Goal: Transaction & Acquisition: Download file/media

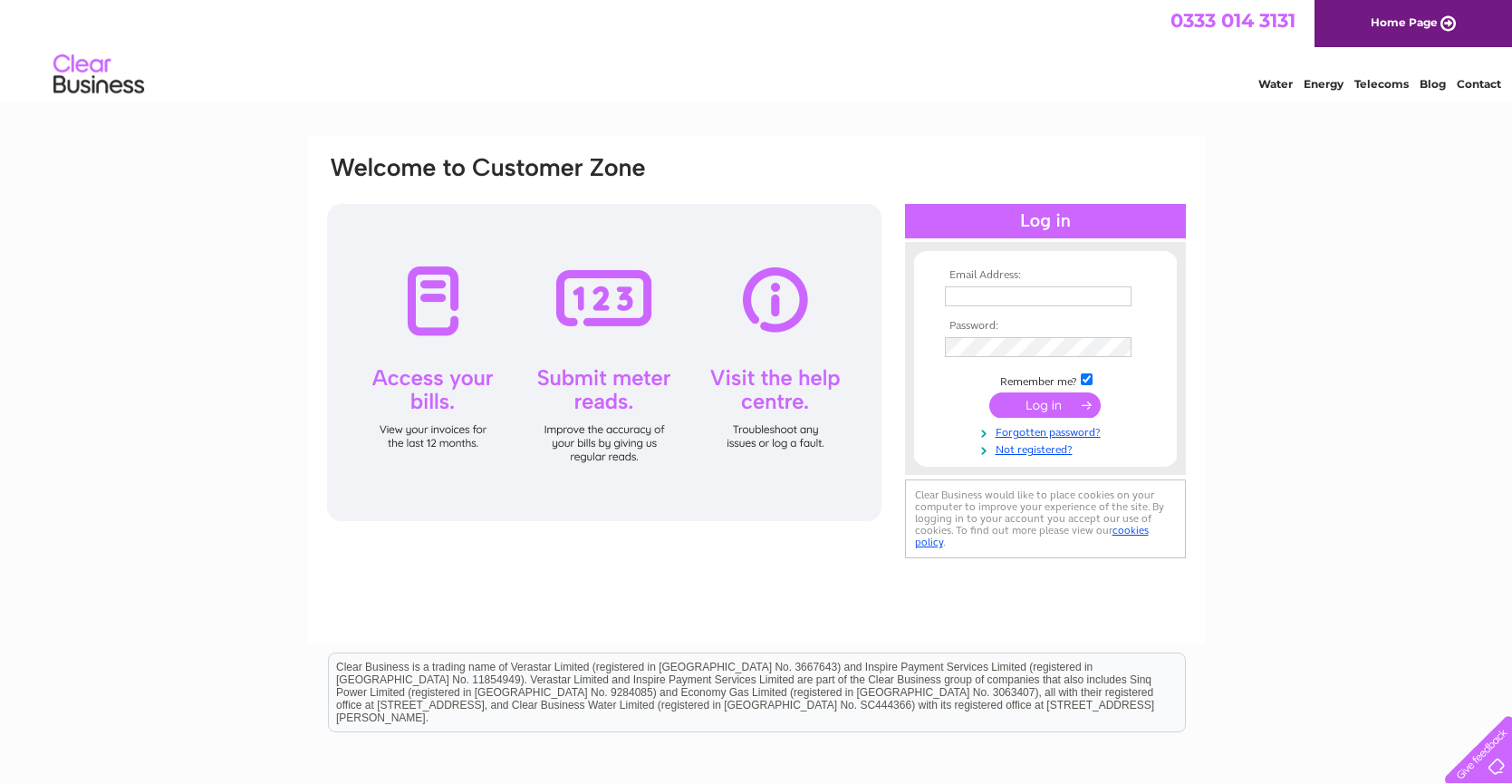
click at [1026, 297] on input "text" at bounding box center [1038, 296] width 187 height 20
click at [970, 293] on input "text" at bounding box center [1039, 297] width 189 height 22
type input "linda@murrayandcompany.co.uk"
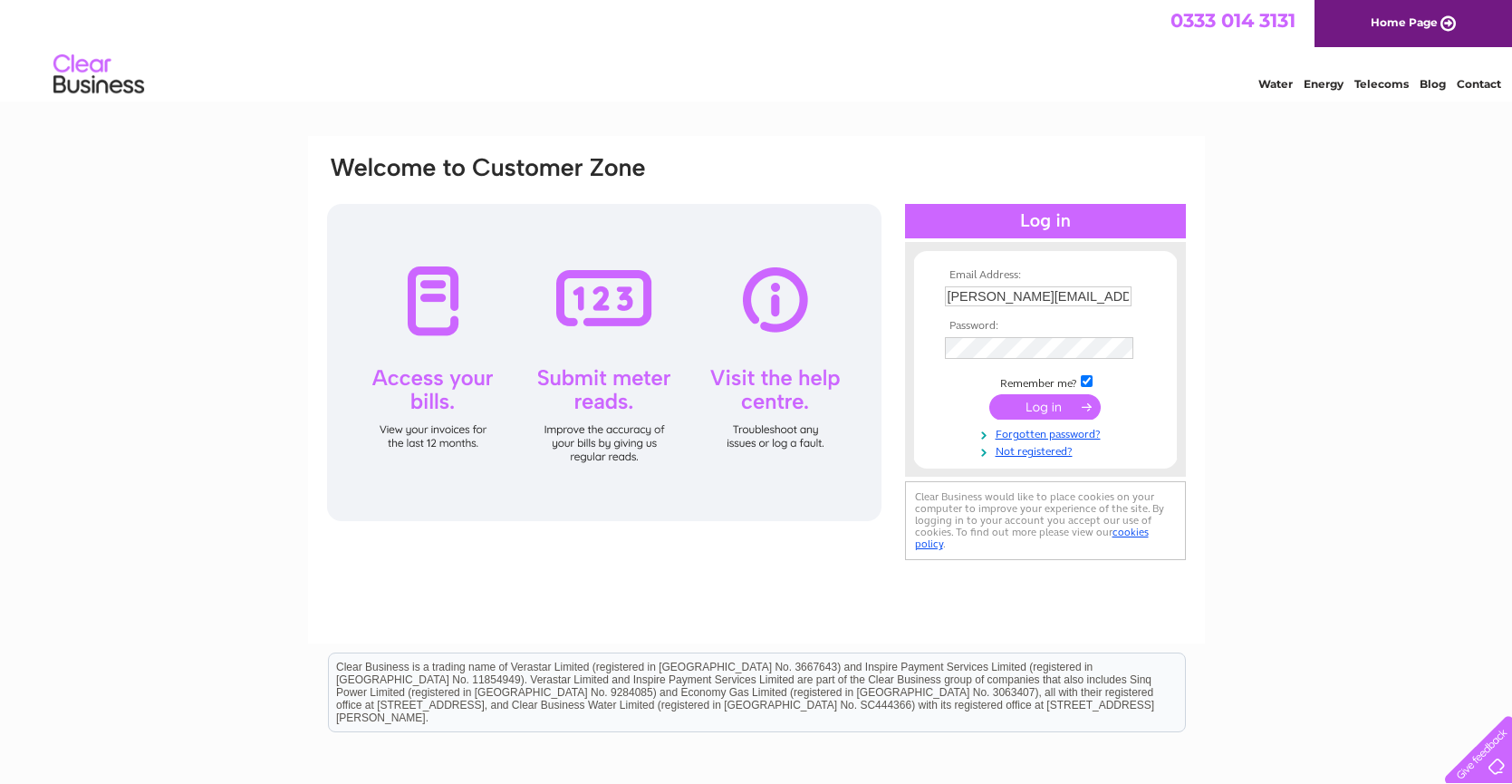
click at [1038, 411] on input "submit" at bounding box center [1044, 407] width 111 height 26
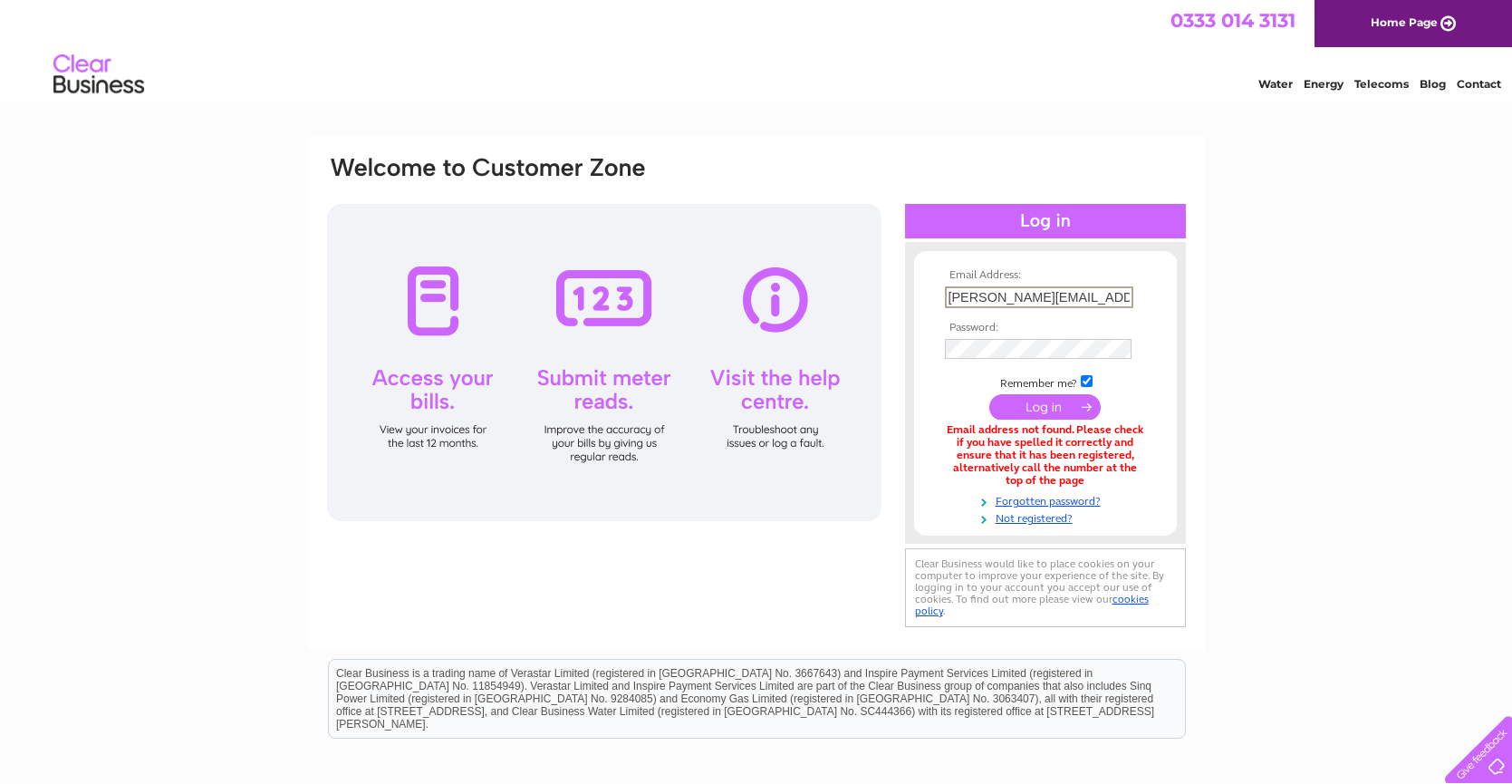
click at [1051, 297] on input "linda@murrayandcompany.co.uk" at bounding box center [1039, 297] width 189 height 22
click at [1133, 294] on input "linda@murrayandcompany.co.uk" at bounding box center [1039, 297] width 189 height 22
drag, startPoint x: 1118, startPoint y: 294, endPoint x: 912, endPoint y: 271, distance: 207.3
click at [916, 270] on form "Email Address: linda@murrayandcompany.co.uk Password:" at bounding box center [1046, 396] width 263 height 256
type input ".uk"
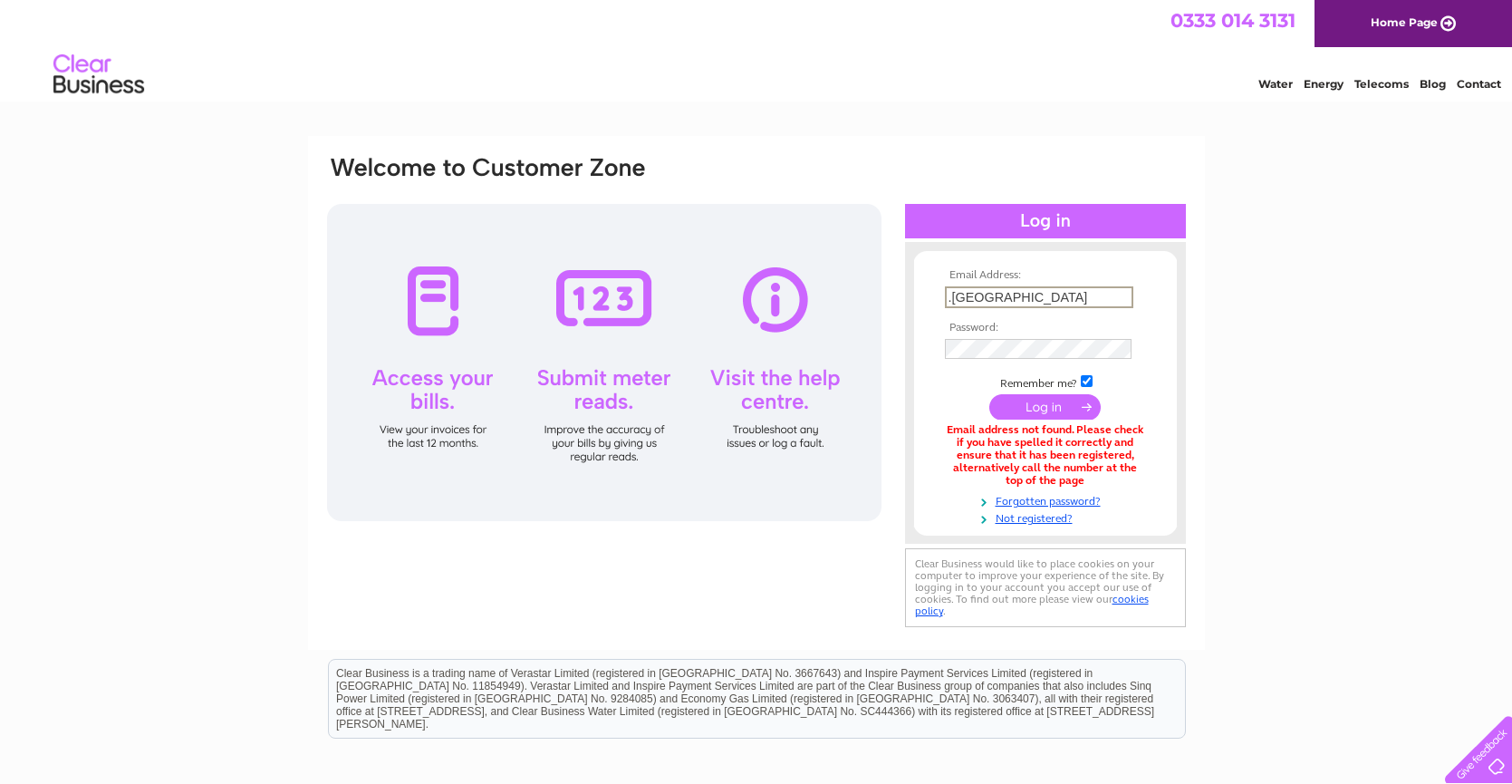
drag, startPoint x: 966, startPoint y: 292, endPoint x: 896, endPoint y: 291, distance: 70.0
click at [896, 291] on div "Email Address: .uk Password: Forgotten password?" at bounding box center [756, 392] width 862 height 477
type input "linda.e.murray@btconnect.com"
click at [1042, 405] on input "submit" at bounding box center [1044, 405] width 111 height 26
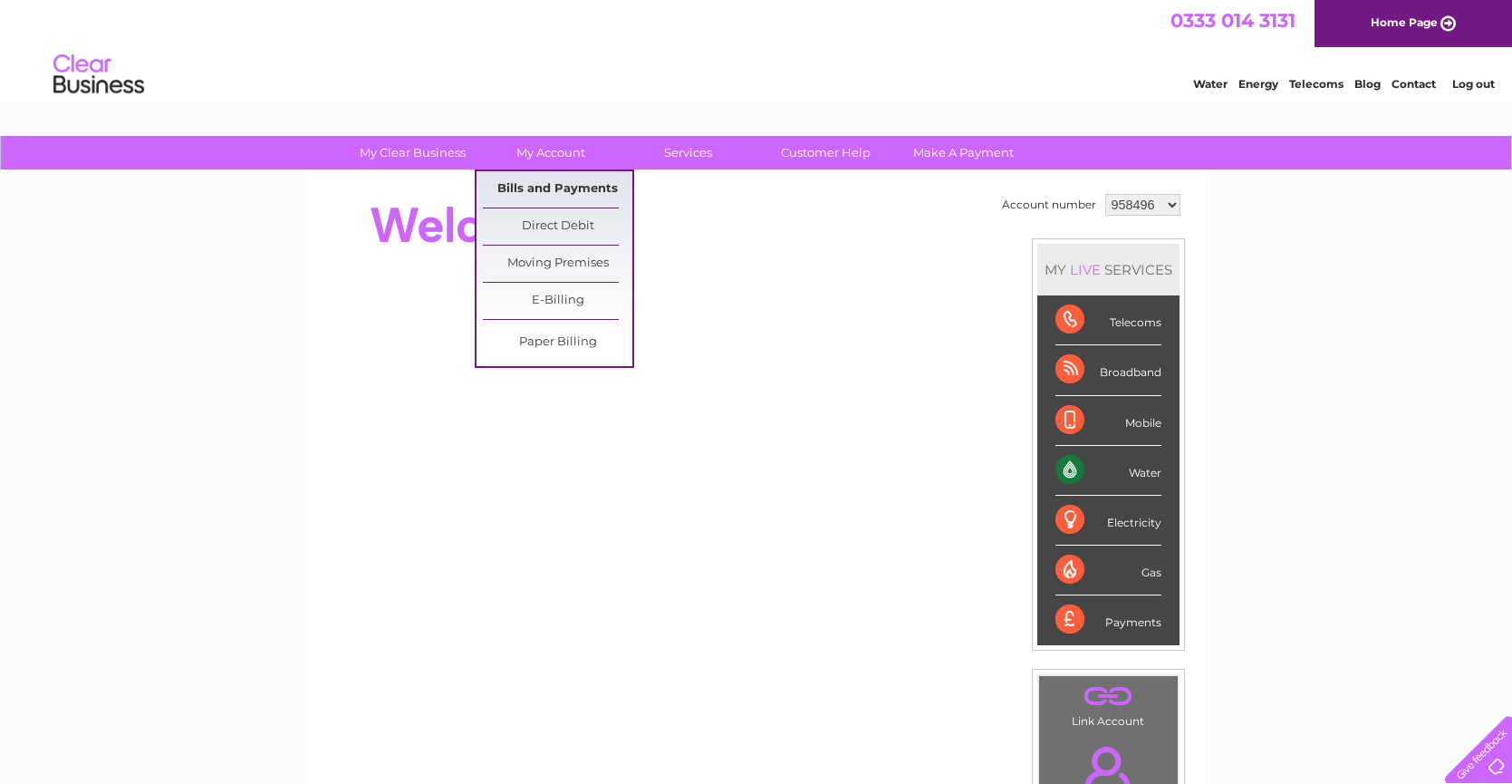
click at [547, 184] on link "Bills and Payments" at bounding box center [557, 190] width 150 height 36
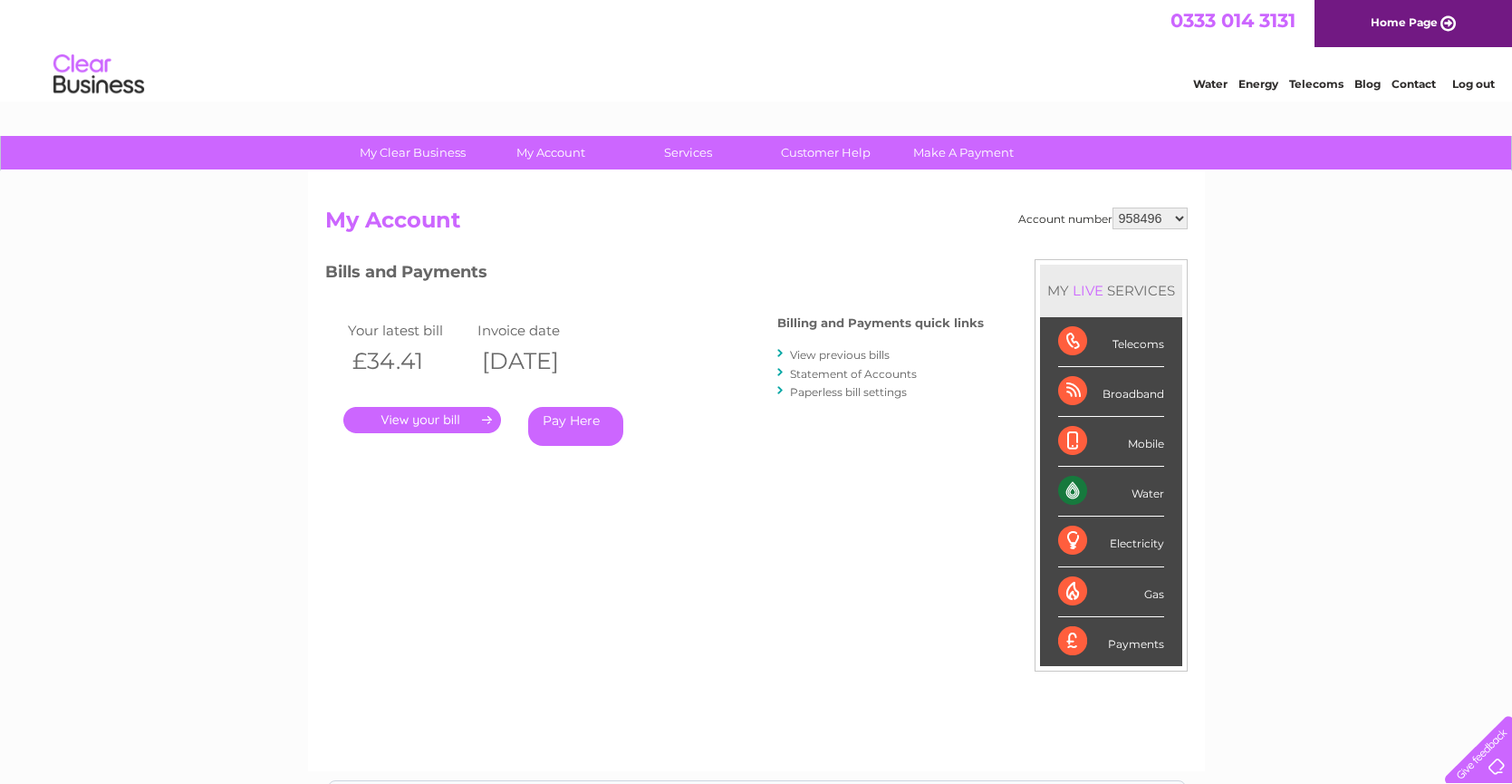
click at [1177, 218] on select "958496 969099 996367 996369 996371 1123383 1126512 3024388" at bounding box center [1150, 218] width 75 height 22
select select "1126512"
click at [1113, 208] on select "958496 969099 996367 996369 996371 1123383 1126512 3024388" at bounding box center [1150, 218] width 75 height 22
click at [847, 352] on link "View previous bills" at bounding box center [839, 354] width 100 height 13
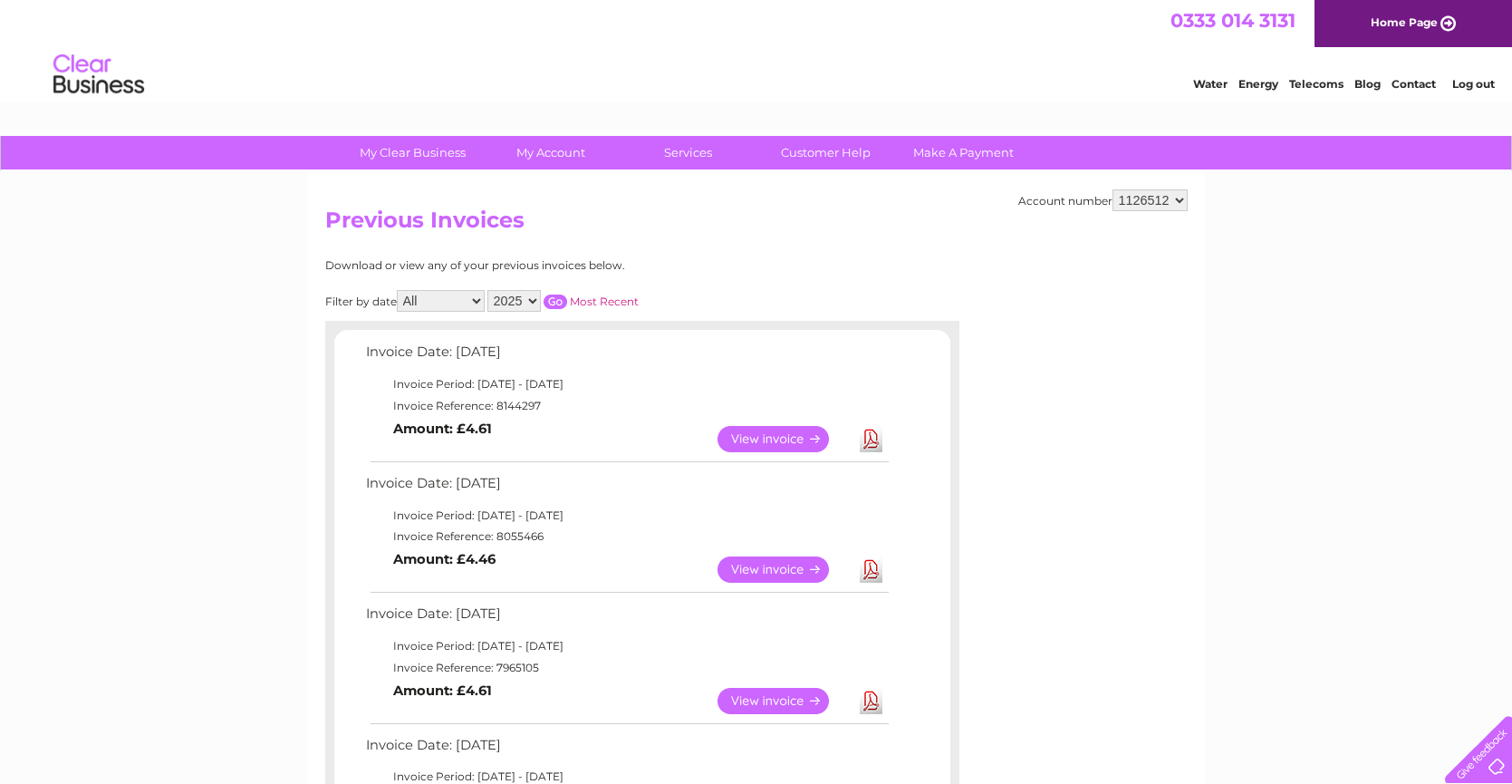
click at [534, 303] on select "2025 2024 2023 2022" at bounding box center [514, 300] width 53 height 22
select select "2024"
click at [490, 290] on select "2025 2024 2023 2022" at bounding box center [514, 300] width 53 height 22
click at [557, 304] on input "button" at bounding box center [555, 301] width 24 height 14
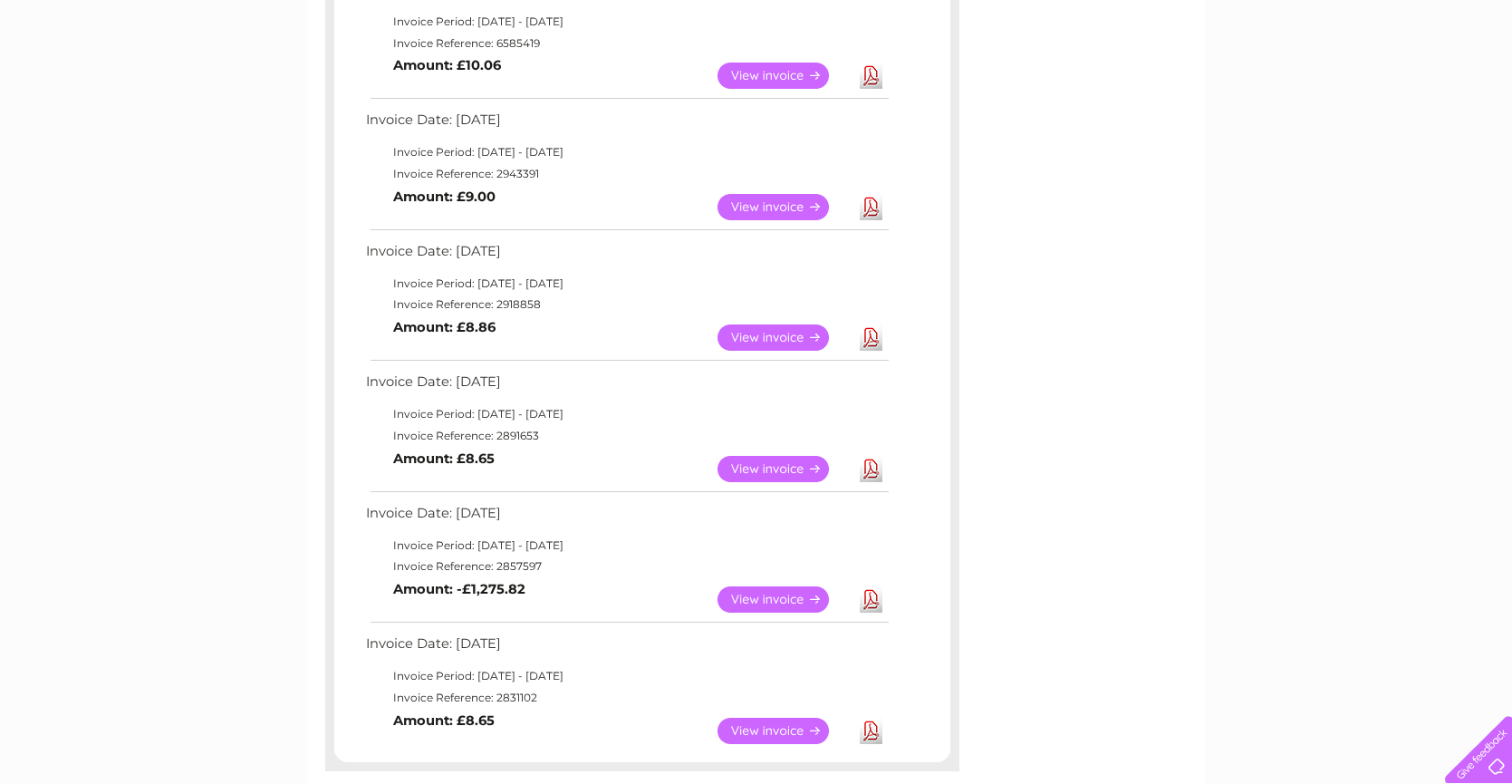
scroll to position [1177, 0]
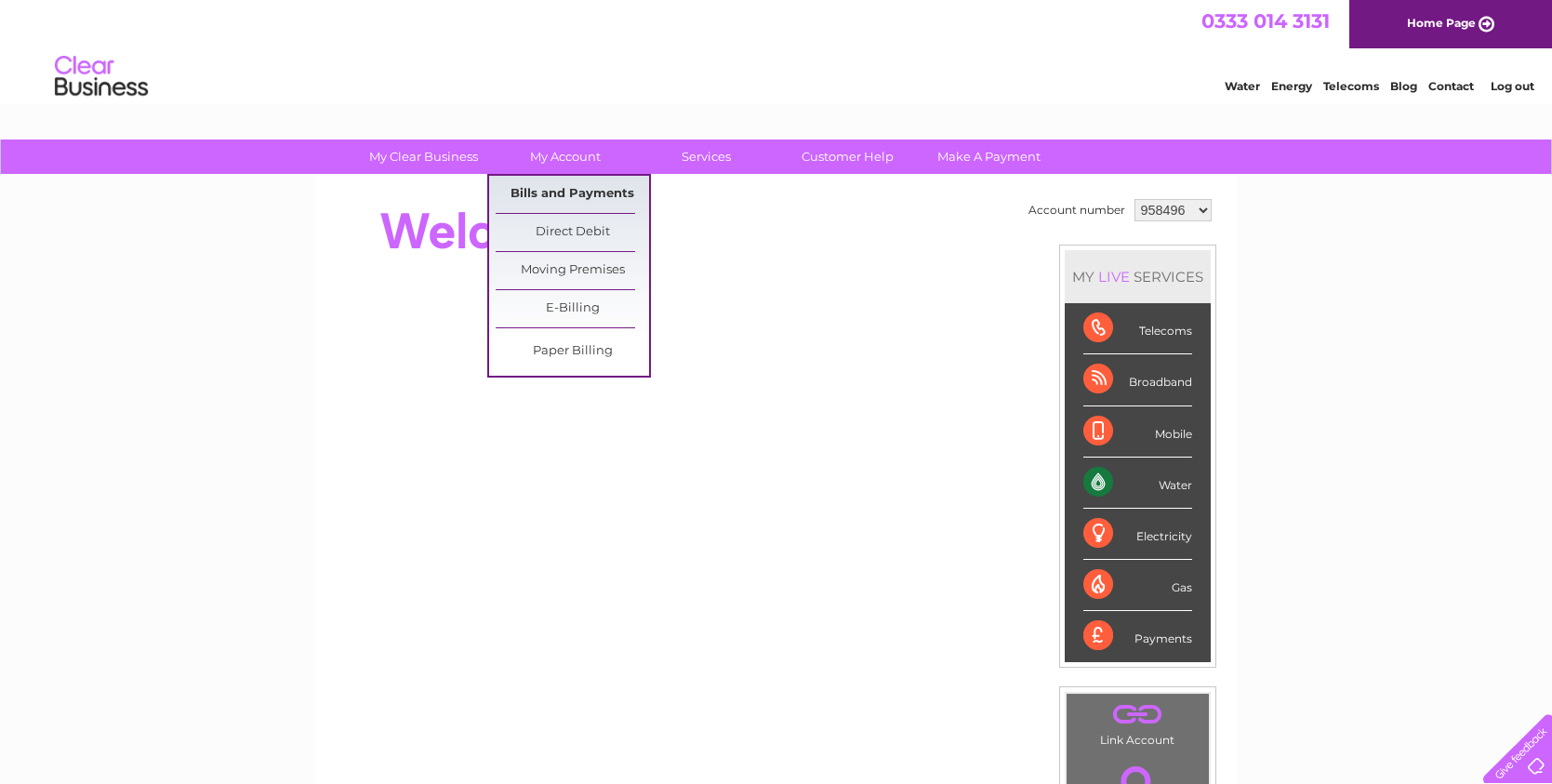
click at [567, 195] on link "Bills and Payments" at bounding box center [572, 195] width 154 height 37
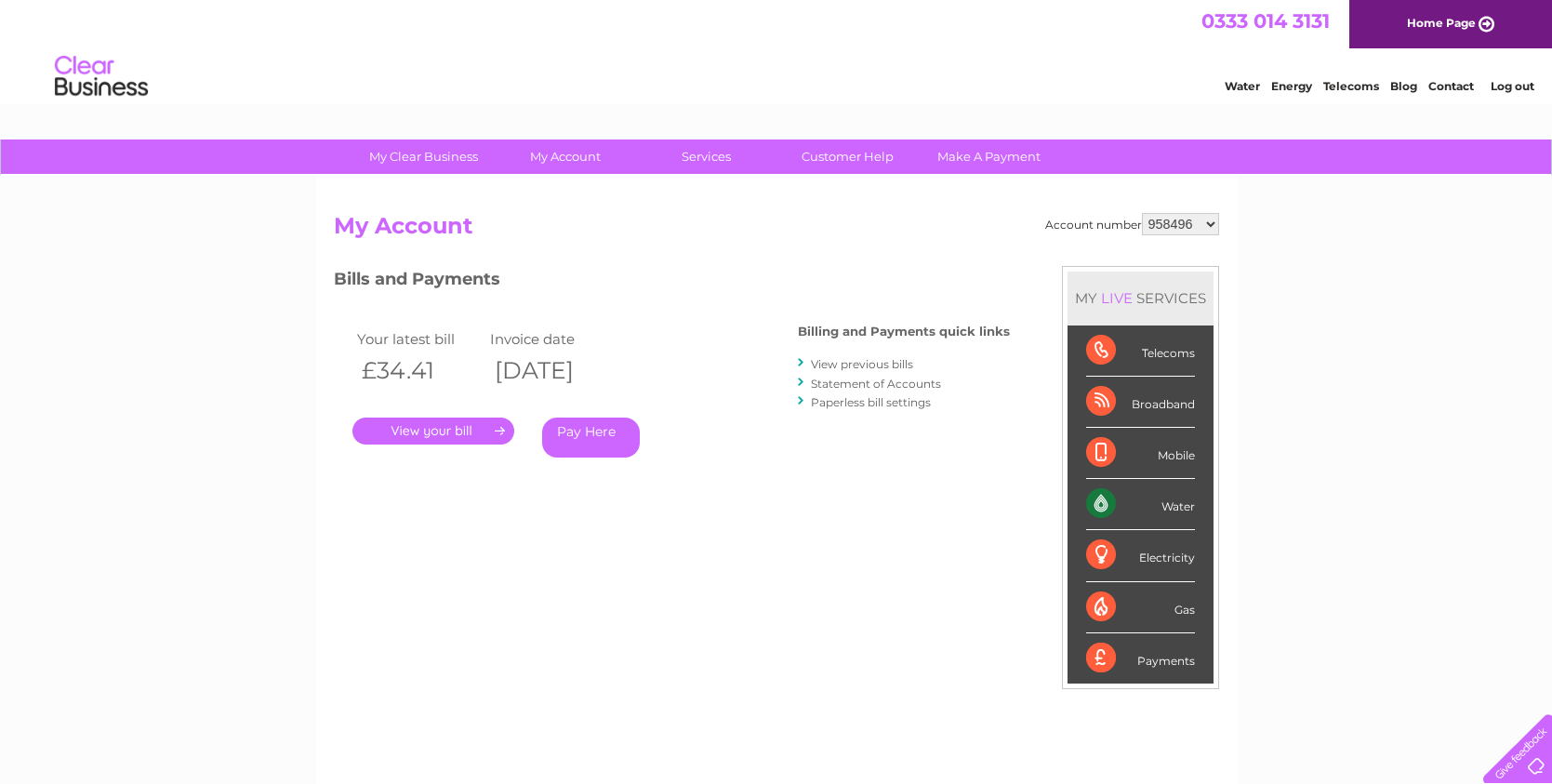
click at [428, 435] on link "." at bounding box center [432, 431] width 161 height 27
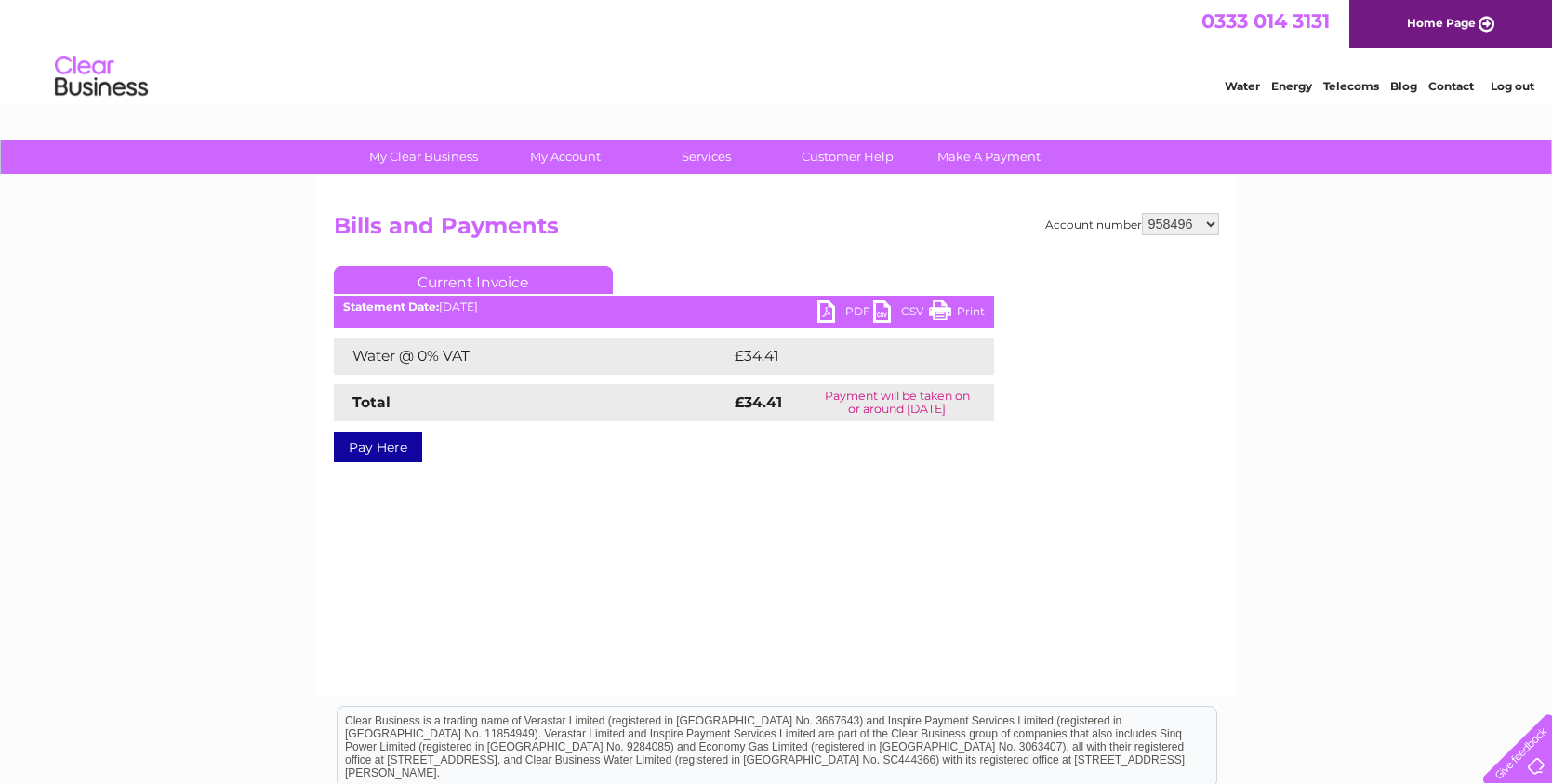
click at [829, 311] on link "PDF" at bounding box center [845, 314] width 56 height 27
click at [1211, 223] on select "958496 969099 996367 996369 996371 1123383 1126512 3024388" at bounding box center [1180, 224] width 77 height 22
select select "969099"
click at [1142, 213] on select "958496 969099 996367 996369 996371 1123383 1126512 3024388" at bounding box center [1180, 224] width 77 height 22
click at [827, 311] on link "PDF" at bounding box center [845, 314] width 56 height 27
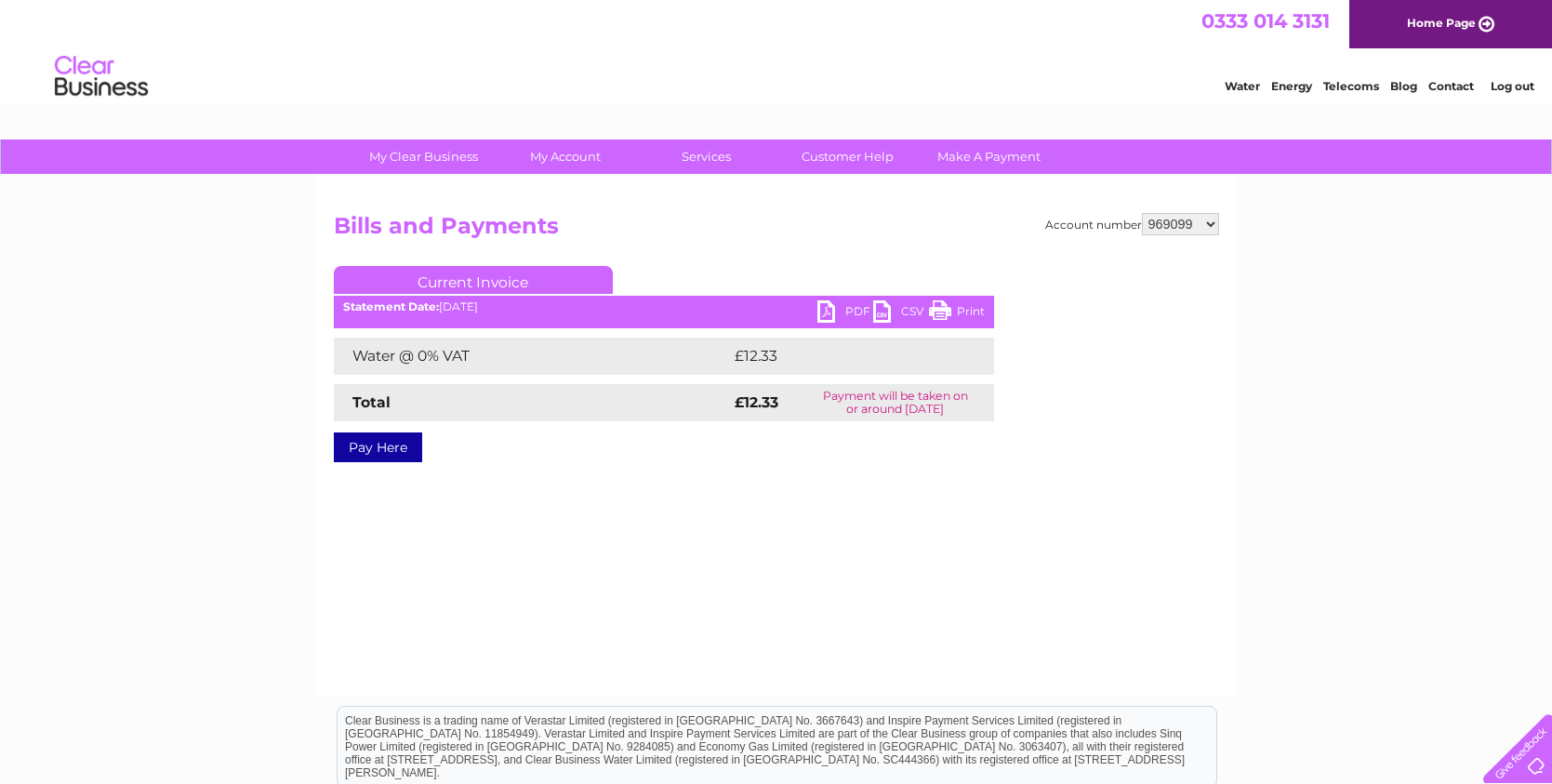
click at [1212, 227] on select "958496 969099 996367 996369 996371 1123383 1126512 3024388" at bounding box center [1180, 224] width 77 height 22
select select "996367"
click at [1142, 213] on select "958496 969099 996367 996369 996371 1123383 1126512 3024388" at bounding box center [1180, 224] width 77 height 22
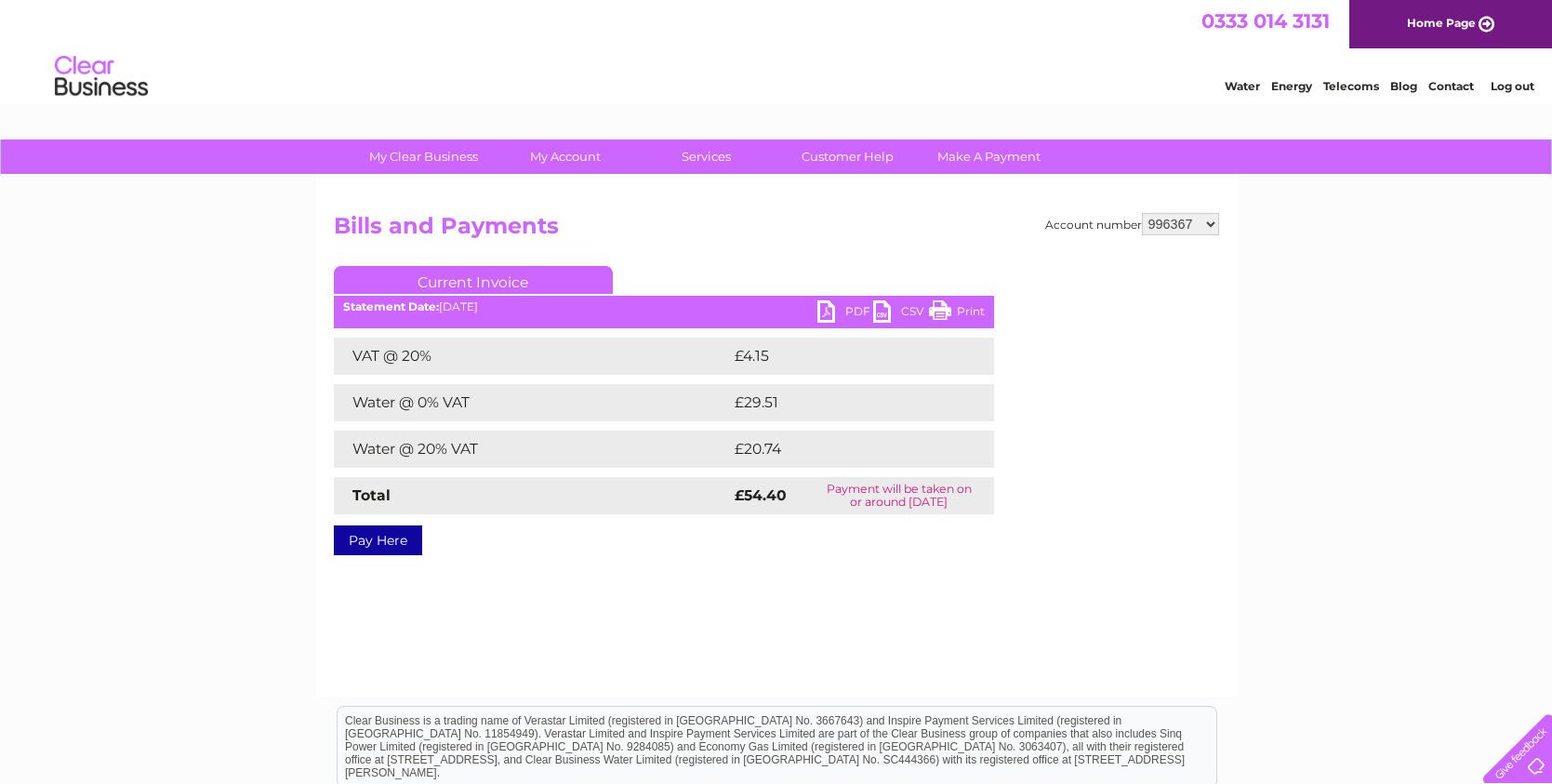
click at [821, 309] on link "PDF" at bounding box center [845, 314] width 56 height 27
click at [1210, 225] on select "958496 969099 996367 996369 996371 1123383 1126512 3024388" at bounding box center [1180, 224] width 77 height 22
select select "996369"
click at [1142, 213] on select "958496 969099 996367 996369 996371 1123383 1126512 3024388" at bounding box center [1180, 224] width 77 height 22
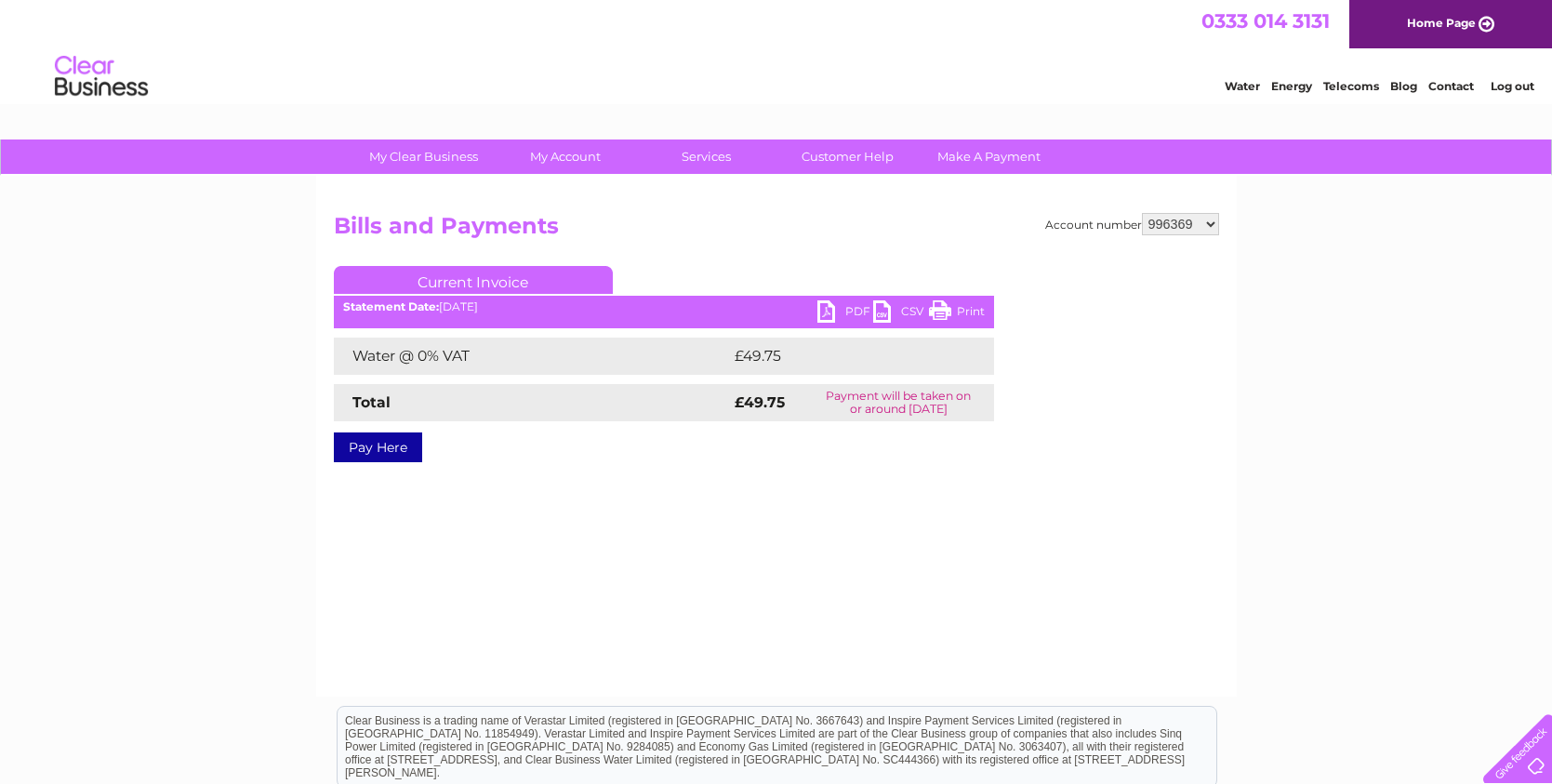
click at [829, 314] on link "PDF" at bounding box center [845, 314] width 56 height 27
click at [1211, 226] on select "958496 969099 996367 996369 996371 1123383 1126512 3024388" at bounding box center [1180, 224] width 77 height 22
select select "996371"
click at [1142, 213] on select "958496 969099 996367 996369 996371 1123383 1126512 3024388" at bounding box center [1180, 224] width 77 height 22
click at [826, 310] on link "PDF" at bounding box center [845, 314] width 56 height 27
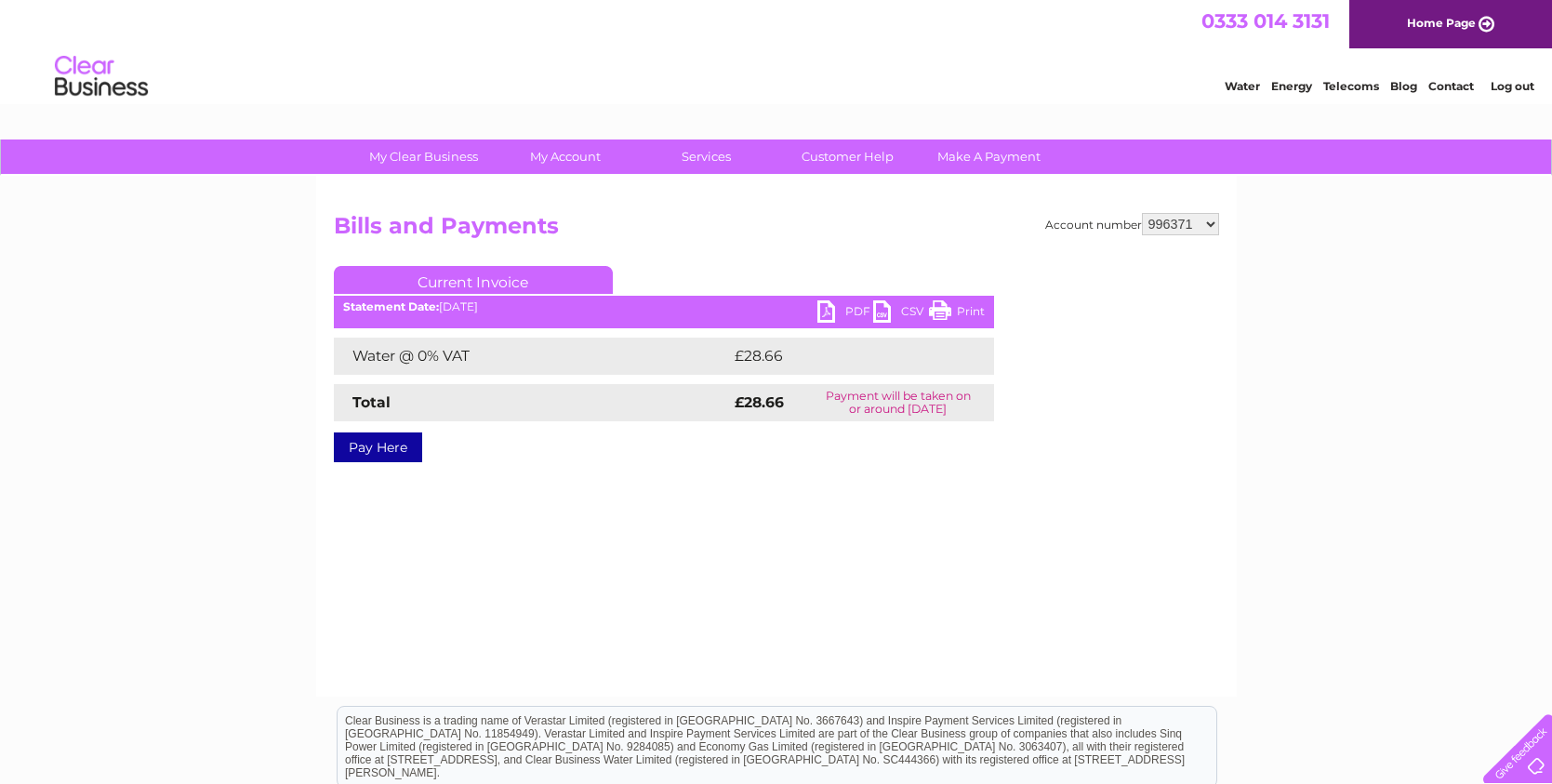
click at [1217, 230] on select "958496 969099 996367 996369 996371 1123383 1126512 3024388" at bounding box center [1180, 224] width 77 height 22
select select "1123383"
click at [1142, 213] on select "958496 969099 996367 996369 996371 1123383 1126512 3024388" at bounding box center [1180, 224] width 77 height 22
click at [829, 313] on link "PDF" at bounding box center [845, 314] width 56 height 27
click at [1208, 217] on select "958496 969099 996367 996369 996371 1123383 1126512 3024388" at bounding box center [1180, 224] width 77 height 22
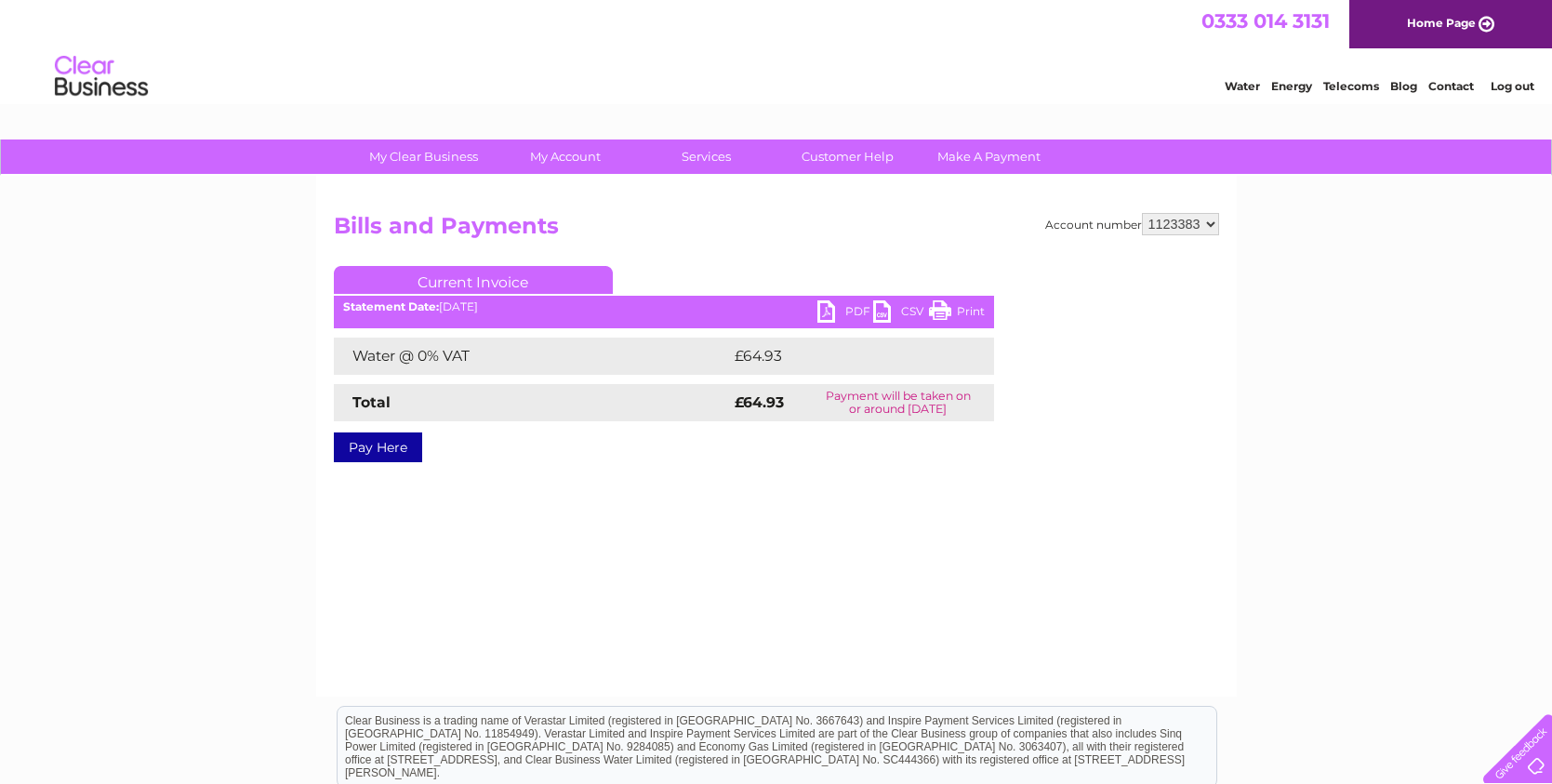
select select "1126512"
click at [1142, 213] on select "958496 969099 996367 996369 996371 1123383 1126512 3024388" at bounding box center [1180, 224] width 77 height 22
click at [825, 313] on link "PDF" at bounding box center [845, 314] width 56 height 27
click at [1209, 229] on select "958496 969099 996367 996369 996371 1123383 1126512 3024388" at bounding box center [1180, 224] width 77 height 22
select select "3024388"
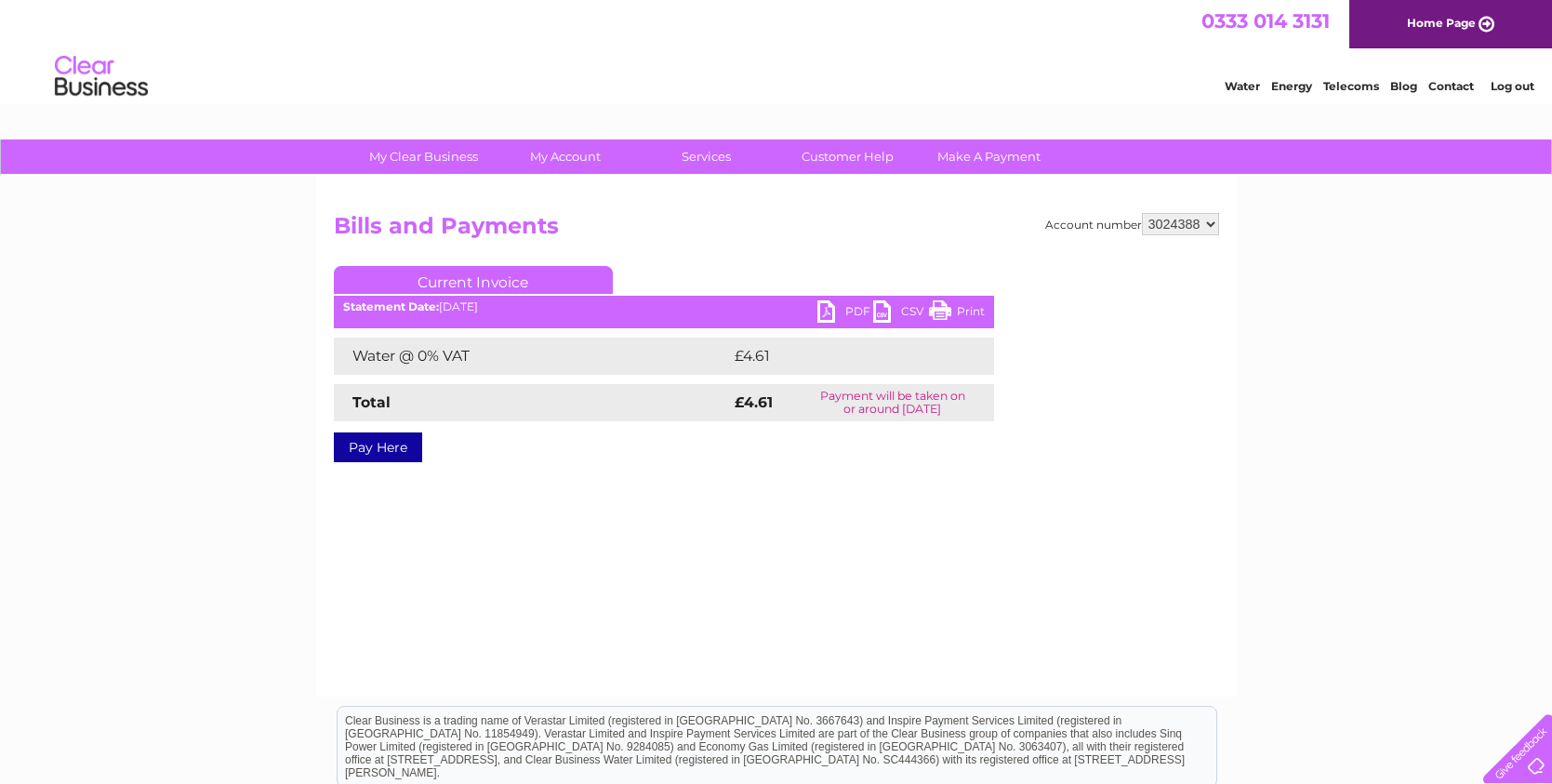
click at [1142, 213] on select "958496 969099 996367 996369 996371 1123383 1126512 3024388" at bounding box center [1180, 224] width 77 height 22
click at [822, 315] on link "PDF" at bounding box center [845, 314] width 56 height 27
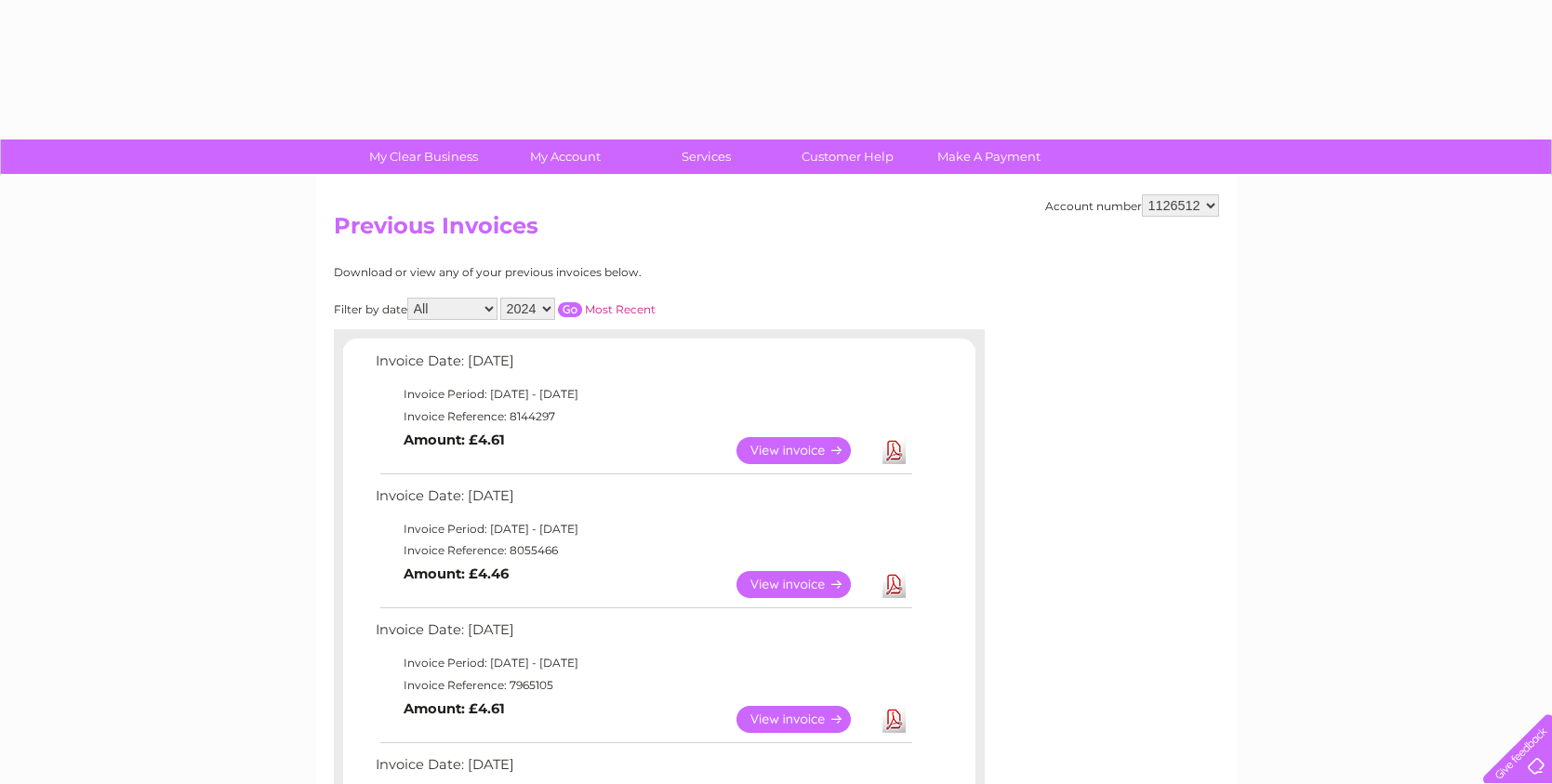
select select "2024"
